Goal: Navigation & Orientation: Find specific page/section

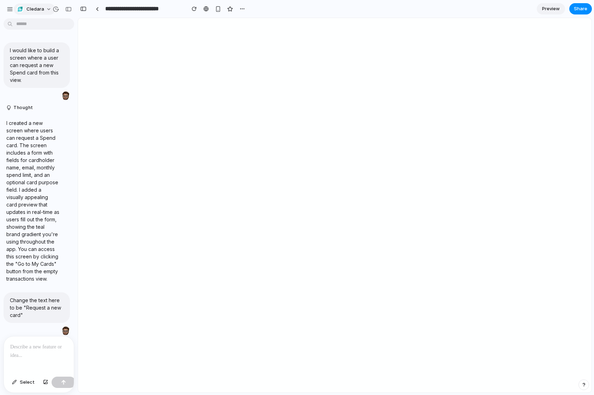
click at [42, 8] on span "Cledara" at bounding box center [35, 9] width 18 height 7
click at [42, 8] on div "Settings Invite members Change theme Sign out" at bounding box center [297, 197] width 594 height 395
click at [9, 8] on div "button" at bounding box center [10, 9] width 6 height 6
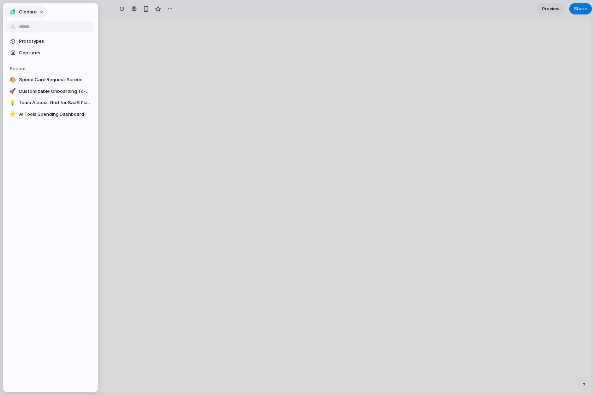
click at [32, 10] on span "Cledara" at bounding box center [28, 11] width 18 height 7
click at [38, 30] on li "Settings" at bounding box center [37, 27] width 59 height 11
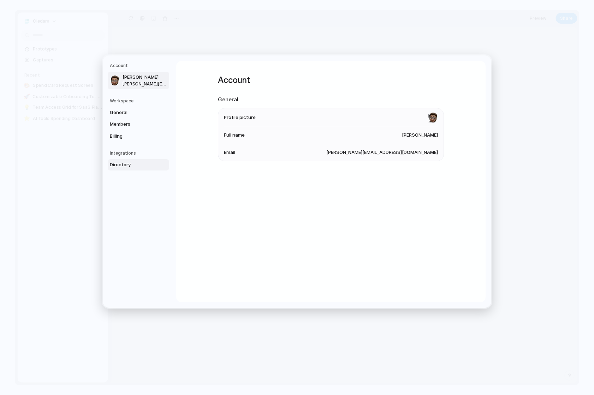
click at [132, 162] on span "Directory" at bounding box center [132, 164] width 45 height 7
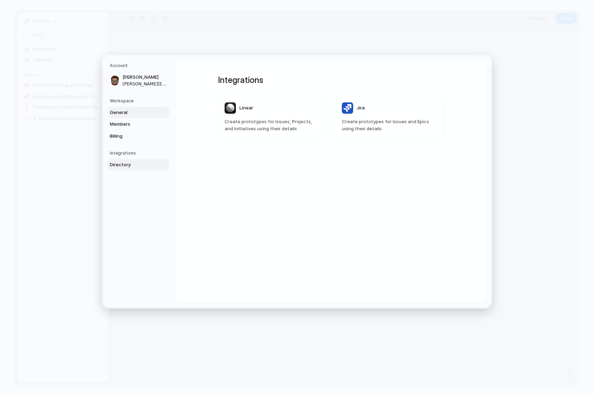
click at [126, 114] on span "General" at bounding box center [132, 112] width 45 height 7
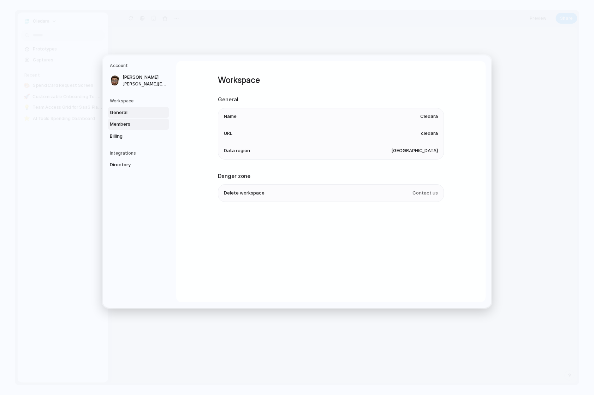
click at [124, 125] on span "Members" at bounding box center [132, 124] width 45 height 7
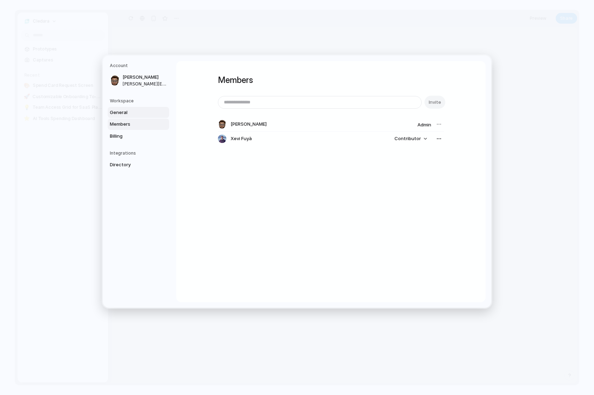
click at [122, 115] on span "General" at bounding box center [132, 112] width 45 height 7
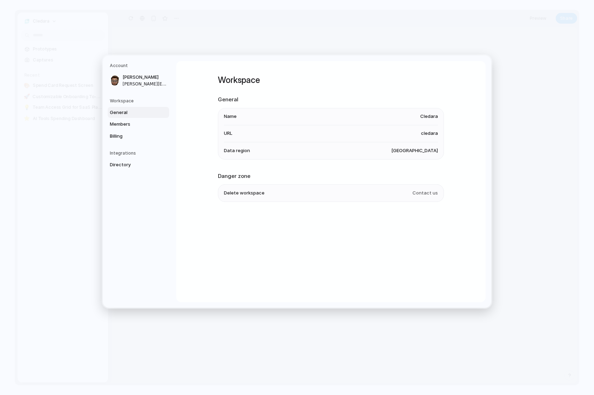
click at [290, 151] on li "Data region [GEOGRAPHIC_DATA]" at bounding box center [331, 150] width 214 height 17
click at [251, 150] on li "Data region [GEOGRAPHIC_DATA]" at bounding box center [331, 150] width 214 height 17
click at [106, 117] on nav "Account [PERSON_NAME] [PERSON_NAME][EMAIL_ADDRESS][DOMAIN_NAME] Workspace Gener…" at bounding box center [139, 181] width 73 height 252
click at [113, 120] on link "Members" at bounding box center [138, 124] width 61 height 11
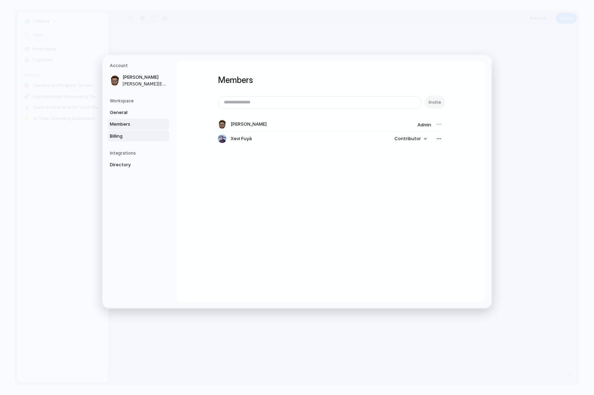
click at [120, 135] on span "Billing" at bounding box center [132, 136] width 45 height 7
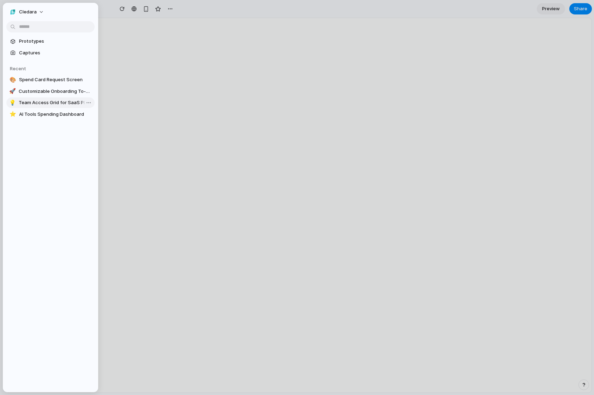
click at [40, 102] on span "Team Access Grid for SaaS Platforms" at bounding box center [55, 102] width 73 height 7
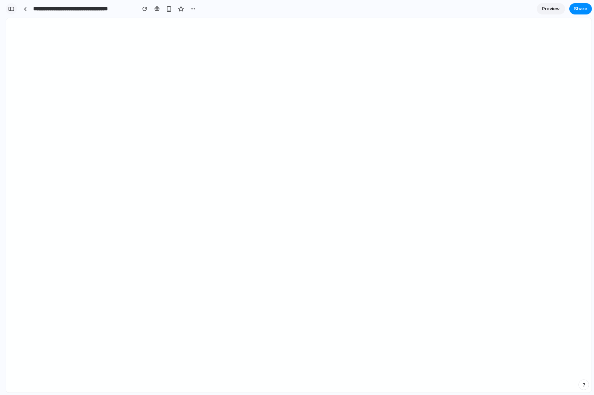
click at [8, 10] on button "button" at bounding box center [11, 8] width 11 height 11
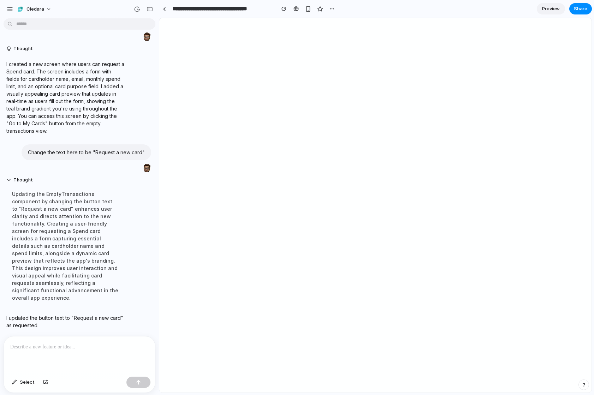
scroll to position [521, 0]
click at [11, 8] on div "button" at bounding box center [10, 9] width 6 height 6
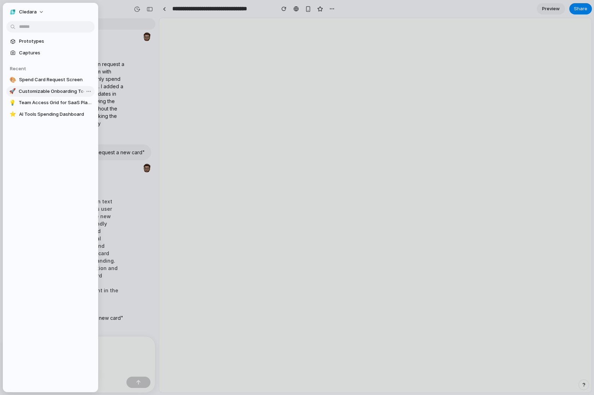
click at [46, 90] on span "Customizable Onboarding To-Do List" at bounding box center [55, 91] width 73 height 7
type input "**********"
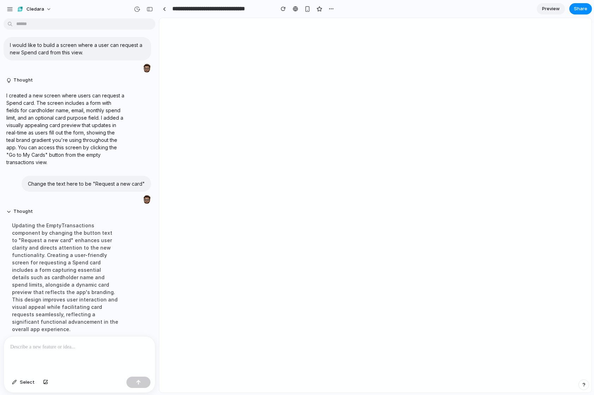
scroll to position [1078, 0]
